Goal: Task Accomplishment & Management: Manage account settings

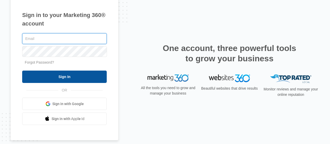
type input "[PERSON_NAME][DOMAIN_NAME][EMAIL_ADDRESS][DOMAIN_NAME]"
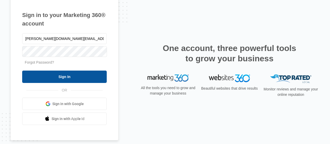
click at [59, 76] on input "Sign In" at bounding box center [64, 77] width 85 height 12
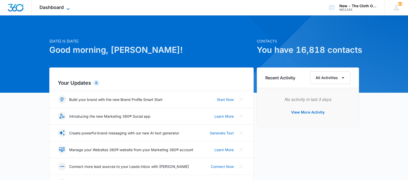
click at [55, 6] on span "Dashboard" at bounding box center [51, 7] width 24 height 5
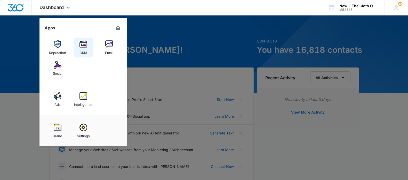
click at [83, 40] on link "CRM" at bounding box center [84, 48] width 20 height 20
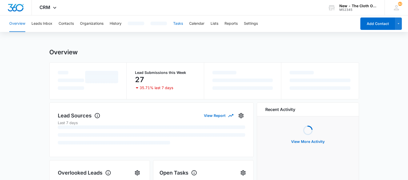
click at [182, 23] on button "Tasks" at bounding box center [178, 23] width 10 height 17
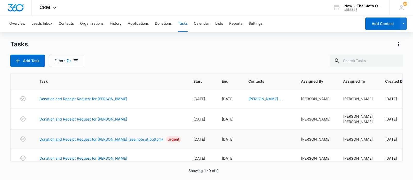
click at [149, 140] on link "Donation and Receipt Request for [PERSON_NAME] (see note at bottom)" at bounding box center [100, 139] width 123 height 5
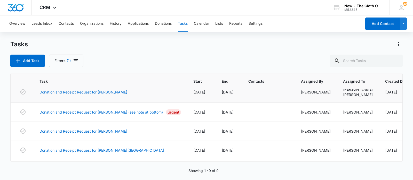
scroll to position [32, 0]
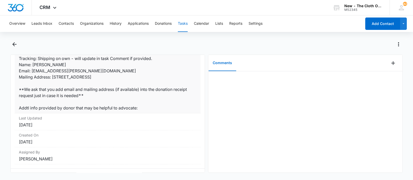
scroll to position [122, 0]
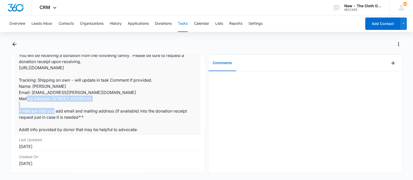
drag, startPoint x: 34, startPoint y: 99, endPoint x: 131, endPoint y: 99, distance: 97.8
click at [134, 99] on dd "You will be receiving a donation from the following family. Please be sure to r…" at bounding box center [108, 92] width 178 height 81
click at [85, 100] on dd "You will be receiving a donation from the following family. Please be sure to r…" at bounding box center [108, 92] width 178 height 81
click at [57, 99] on dd "You will be receiving a donation from the following family. Please be sure to r…" at bounding box center [108, 92] width 178 height 81
click at [51, 106] on dd "You will be receiving a donation from the following family. Please be sure to r…" at bounding box center [108, 92] width 178 height 81
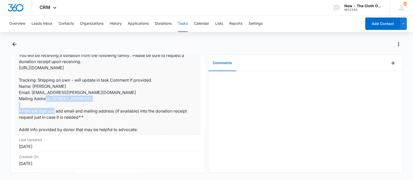
drag, startPoint x: 52, startPoint y: 98, endPoint x: 133, endPoint y: 98, distance: 80.8
click at [133, 98] on dd "You will be receiving a donation from the following family. Please be sure to r…" at bounding box center [108, 92] width 178 height 81
copy dd "726 E 7th 1/2 Street, Houston, TX 77007"
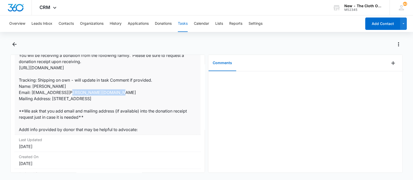
drag, startPoint x: 78, startPoint y: 91, endPoint x: 30, endPoint y: 93, distance: 48.0
click at [30, 93] on dd "You will be receiving a donation from the following family. Please be sure to r…" at bounding box center [108, 92] width 178 height 81
click at [31, 93] on dd "You will be receiving a donation from the following family. Please be sure to r…" at bounding box center [108, 92] width 178 height 81
click at [46, 91] on dd "You will be receiving a donation from the following family. Please be sure to r…" at bounding box center [108, 92] width 178 height 81
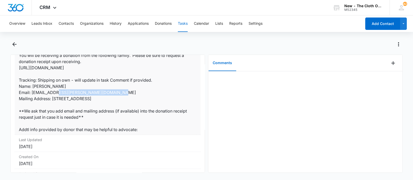
click at [46, 91] on dd "You will be receiving a donation from the following family. Please be sure to r…" at bounding box center [108, 92] width 178 height 81
click at [49, 92] on dd "You will be receiving a donation from the following family. Please be sure to r…" at bounding box center [108, 92] width 178 height 81
click at [47, 92] on dd "You will be receiving a donation from the following family. Please be sure to r…" at bounding box center [108, 92] width 178 height 81
drag, startPoint x: 32, startPoint y: 93, endPoint x: 72, endPoint y: 92, distance: 40.5
click at [72, 92] on dd "You will be receiving a donation from the following family. Please be sure to r…" at bounding box center [108, 92] width 178 height 81
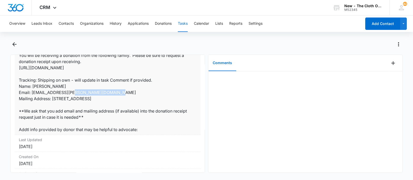
copy dd "liu.christy@bcg.com"
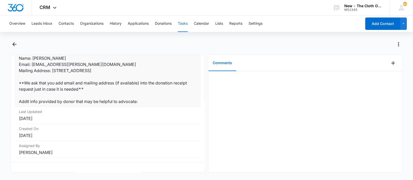
scroll to position [154, 0]
click at [15, 48] on button "Back" at bounding box center [14, 44] width 8 height 8
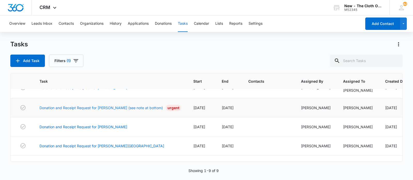
scroll to position [32, 0]
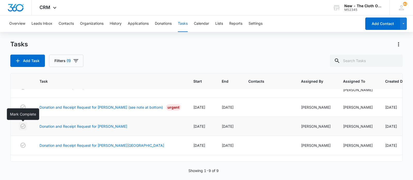
click at [22, 126] on icon "button" at bounding box center [23, 126] width 6 height 6
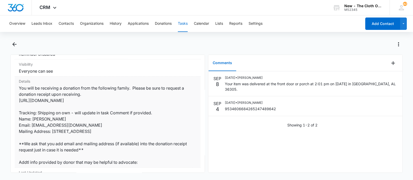
scroll to position [97, 0]
drag, startPoint x: 34, startPoint y: 109, endPoint x: 85, endPoint y: 112, distance: 50.9
click at [85, 112] on dd "You will be receiving a donation from the following family. Please be sure to r…" at bounding box center [108, 125] width 178 height 81
click at [80, 111] on dd "You will be receiving a donation from the following family. Please be sure to r…" at bounding box center [108, 125] width 178 height 81
drag, startPoint x: 33, startPoint y: 112, endPoint x: 80, endPoint y: 110, distance: 47.0
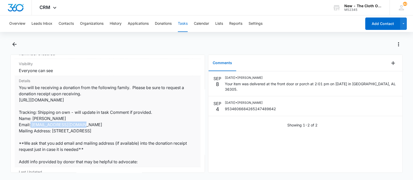
click at [80, 110] on dd "You will be receiving a donation from the following family. Please be sure to r…" at bounding box center [108, 125] width 178 height 81
copy dd "[PERSON_NAME][GEOGRAPHIC_DATA]"
drag, startPoint x: 53, startPoint y: 123, endPoint x: 125, endPoint y: 126, distance: 71.8
click at [125, 126] on dd "You will be receiving a donation from the following family. Please be sure to r…" at bounding box center [108, 125] width 178 height 81
copy dd "1417 8th Street, Key West, FL 33040"
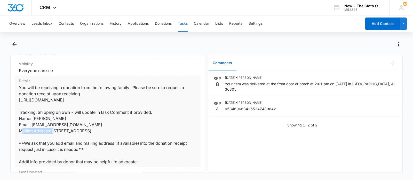
drag, startPoint x: 32, startPoint y: 117, endPoint x: 74, endPoint y: 117, distance: 41.8
click at [74, 117] on dd "You will be receiving a donation from the following family. Please be sure to r…" at bounding box center [108, 125] width 178 height 81
copy dd "hss2132@gmail.com"
click at [399, 41] on icon "Actions" at bounding box center [399, 44] width 6 height 6
click at [385, 67] on div "Mark Complete" at bounding box center [377, 67] width 26 height 4
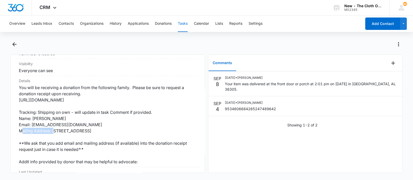
drag, startPoint x: 404, startPoint y: 42, endPoint x: 401, endPoint y: 44, distance: 3.4
click at [404, 42] on main "Donation and Receipt Request for Heather Slivko-Bathurst Task Info Assigned To …" at bounding box center [206, 109] width 413 height 139
click at [401, 44] on icon "Actions" at bounding box center [399, 44] width 6 height 6
click at [68, 45] on div at bounding box center [211, 44] width 381 height 8
click at [13, 47] on icon "Back" at bounding box center [14, 44] width 6 height 6
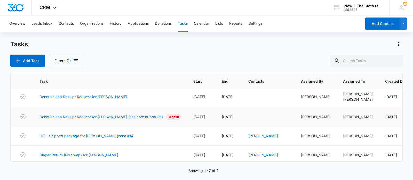
scroll to position [32, 0]
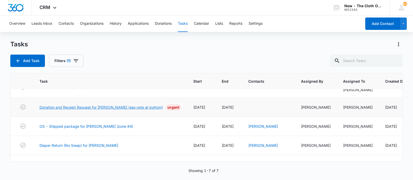
click at [135, 108] on link "Donation and Receipt Request for [PERSON_NAME] (see note at bottom)" at bounding box center [100, 107] width 123 height 5
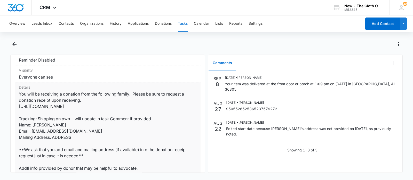
scroll to position [97, 0]
drag, startPoint x: 32, startPoint y: 125, endPoint x: 72, endPoint y: 124, distance: 39.8
click at [72, 124] on dd "You will be receiving a donation from the following family. Please be sure to r…" at bounding box center [108, 156] width 178 height 130
copy dd "[PERSON_NAME]"
drag, startPoint x: 32, startPoint y: 130, endPoint x: 81, endPoint y: 131, distance: 49.6
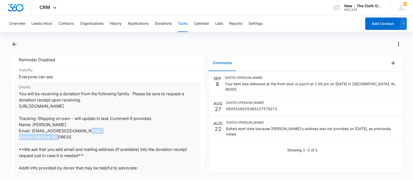
click at [82, 132] on dd "You will be receiving a donation from the following family. Please be sure to r…" at bounding box center [108, 156] width 178 height 130
copy dd "[EMAIL_ADDRESS][DOMAIN_NAME]"
